Goal: Task Accomplishment & Management: Manage account settings

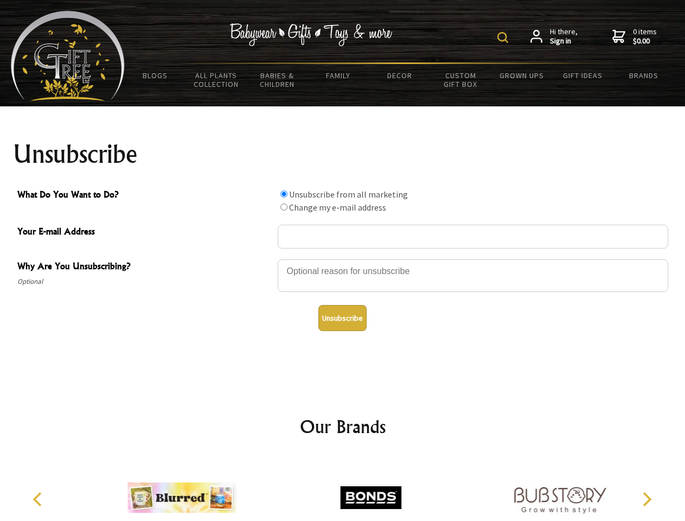
click at [504, 37] on img at bounding box center [502, 37] width 11 height 11
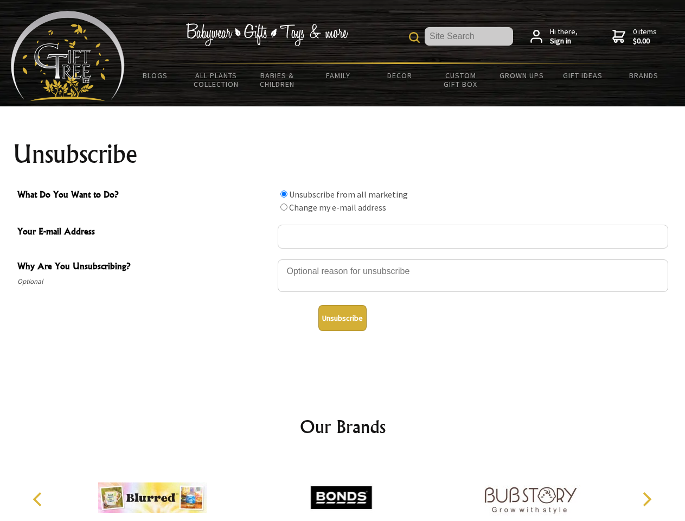
click at [343, 259] on div at bounding box center [473, 277] width 390 height 38
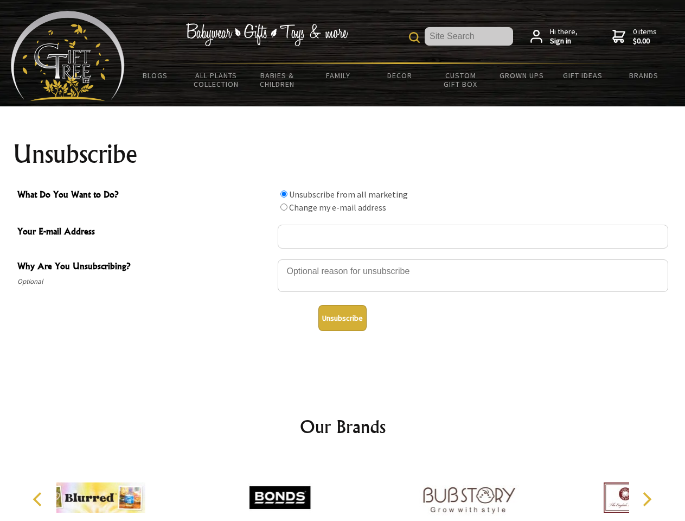
click at [284, 194] on input "What Do You Want to Do?" at bounding box center [283, 193] width 7 height 7
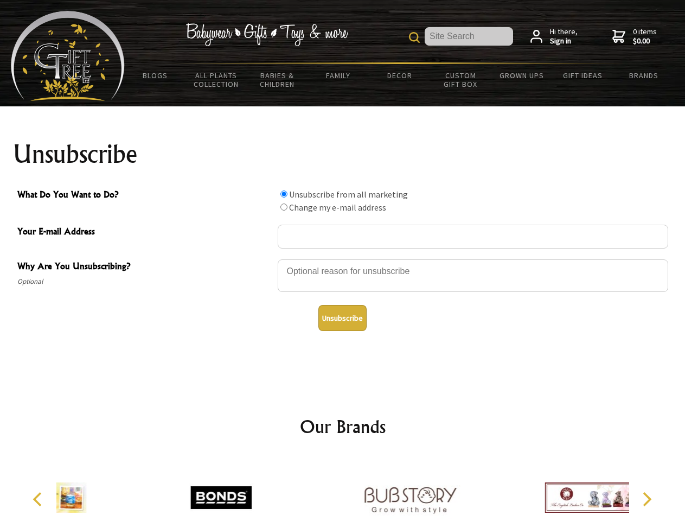
click at [284, 207] on input "What Do You Want to Do?" at bounding box center [283, 206] width 7 height 7
radio input "true"
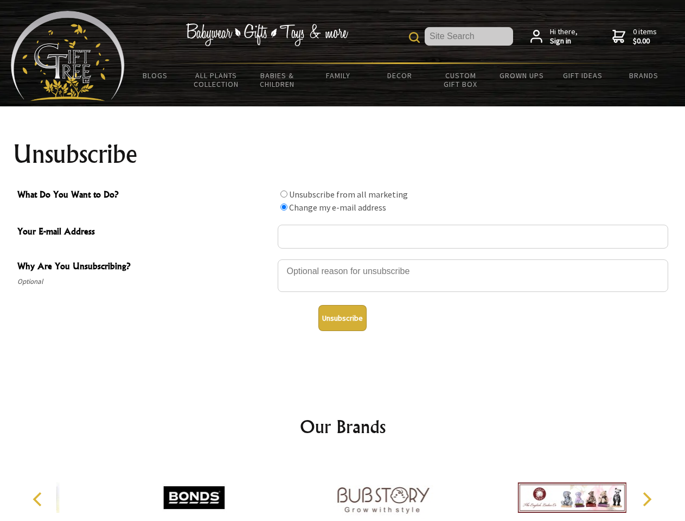
click at [342, 318] on button "Unsubscribe" at bounding box center [342, 318] width 48 height 26
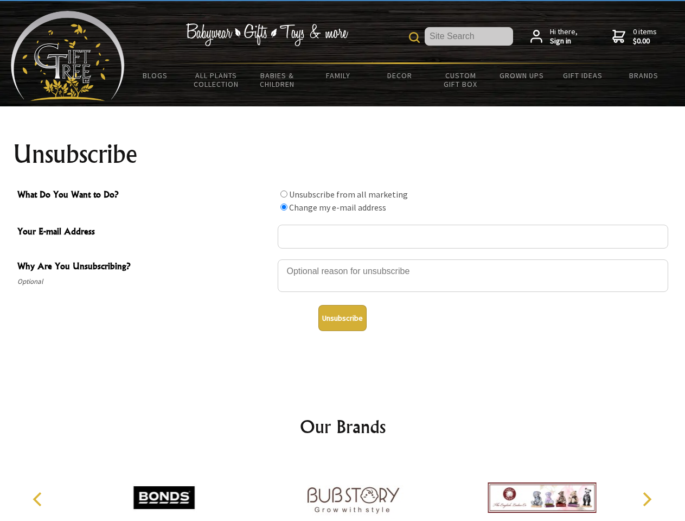
click at [39, 499] on icon "Previous" at bounding box center [38, 499] width 14 height 14
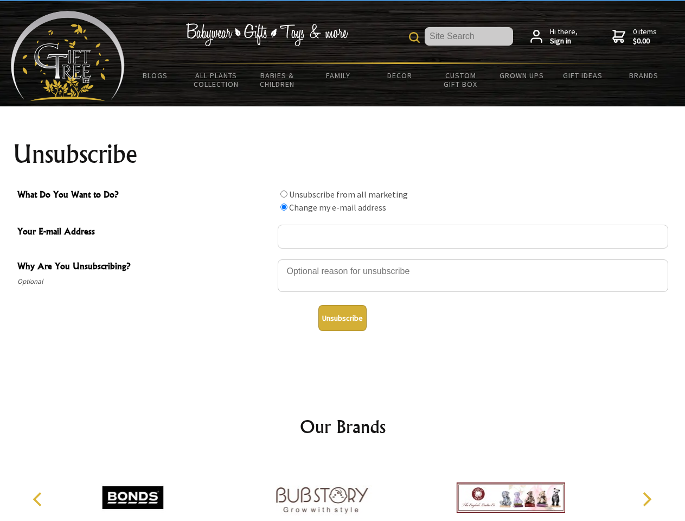
click at [646, 499] on icon "Next" at bounding box center [646, 499] width 14 height 14
